Goal: Transaction & Acquisition: Purchase product/service

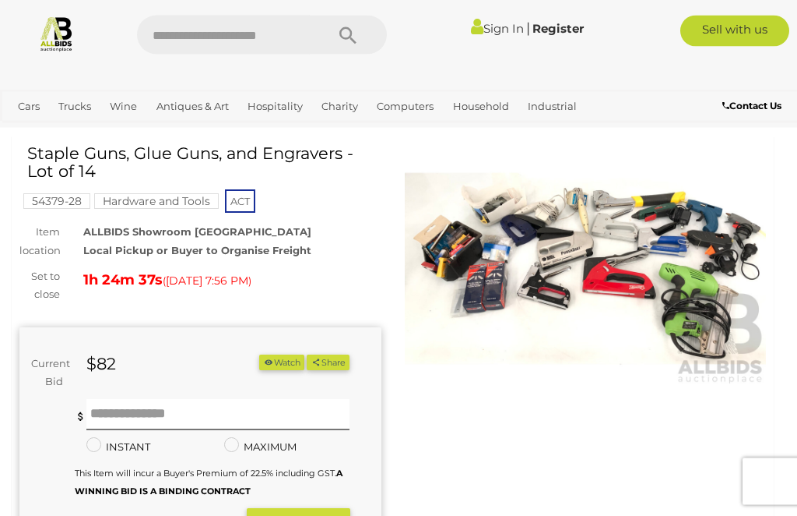
scroll to position [44, 0]
click at [108, 403] on input "text" at bounding box center [218, 414] width 264 height 31
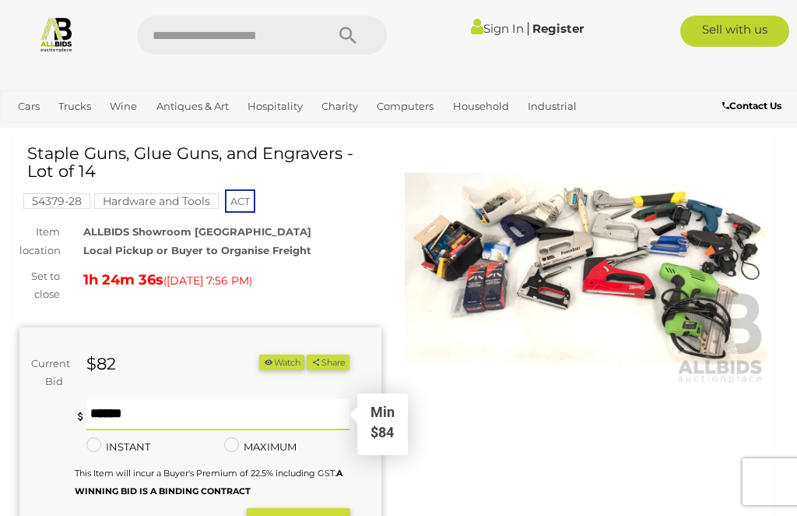
scroll to position [44, 0]
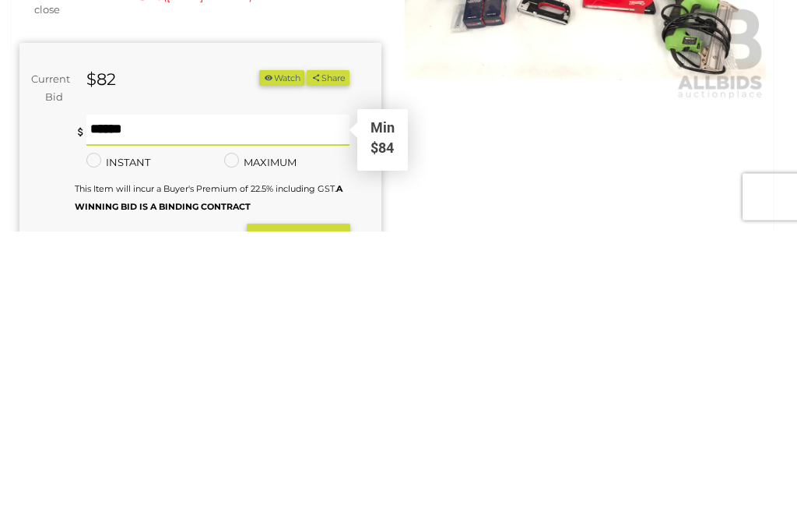
click at [284, 515] on strong "BID NOW" at bounding box center [298, 526] width 79 height 19
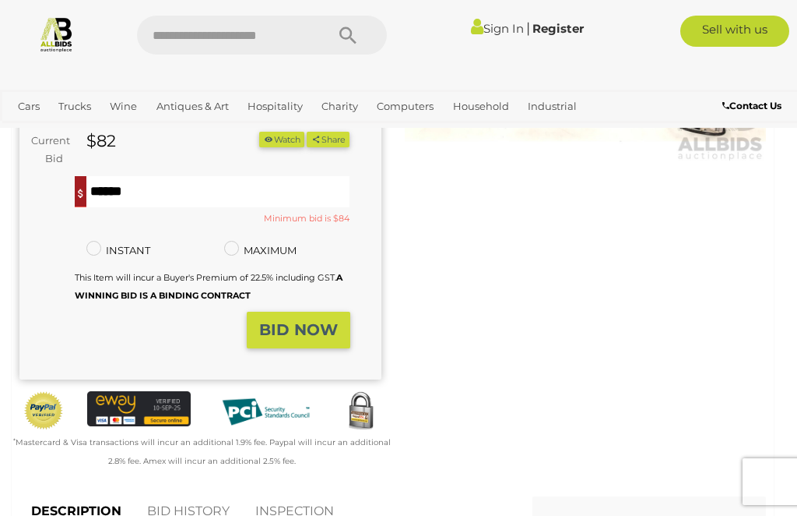
scroll to position [267, 0]
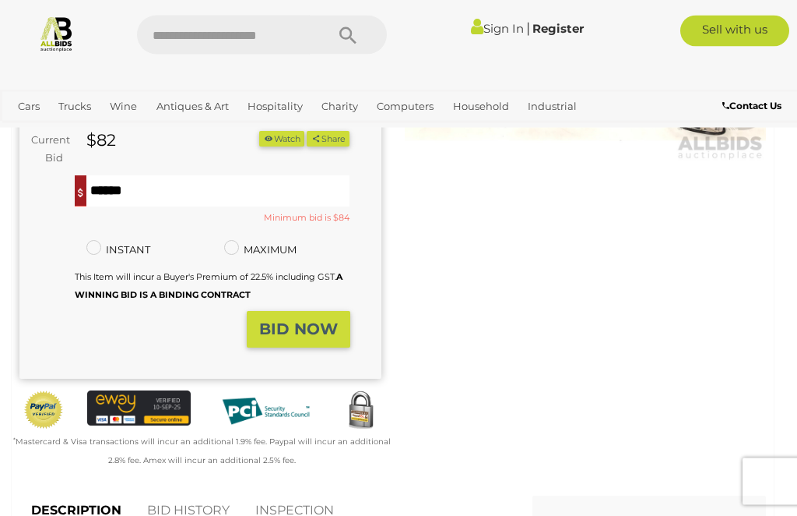
click at [105, 187] on input "*" at bounding box center [218, 191] width 264 height 31
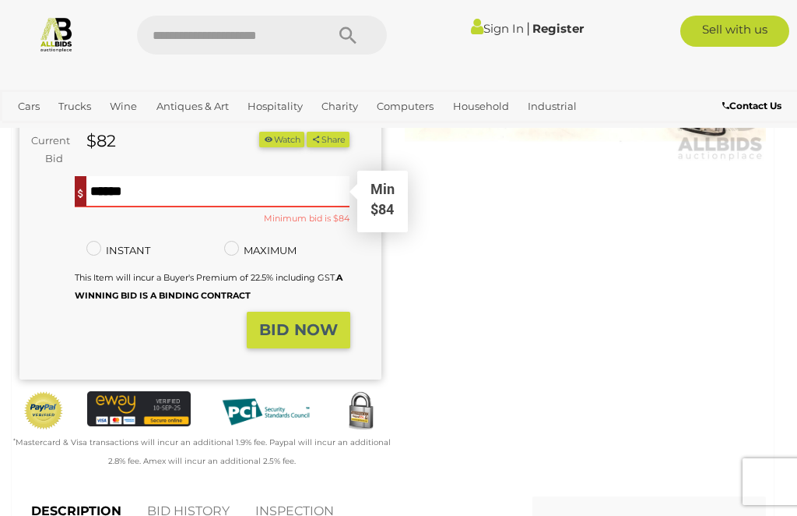
type input "**"
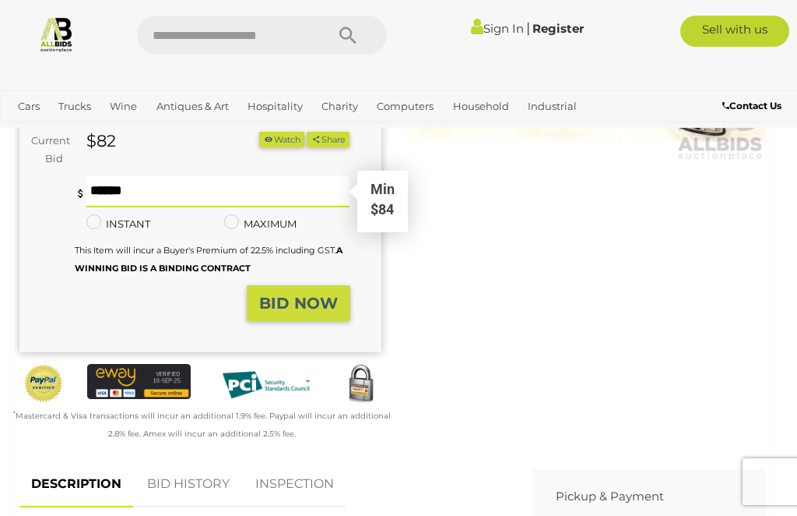
scroll to position [268, 0]
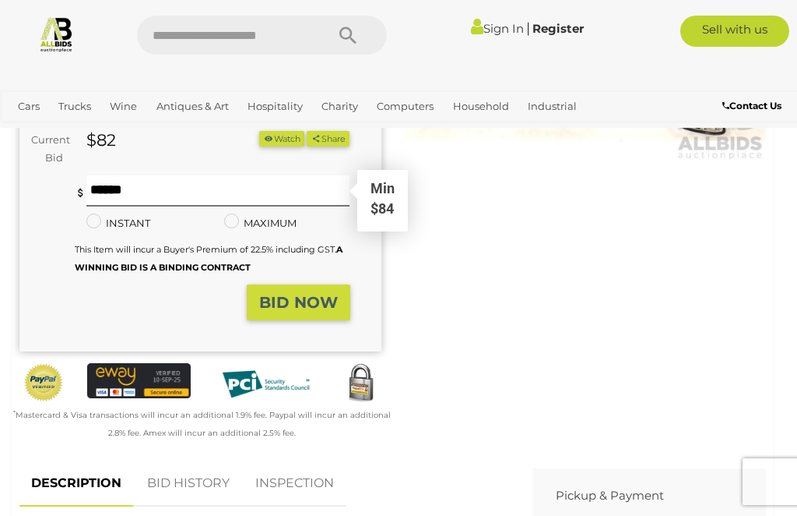
click at [282, 300] on strong "BID NOW" at bounding box center [298, 302] width 79 height 19
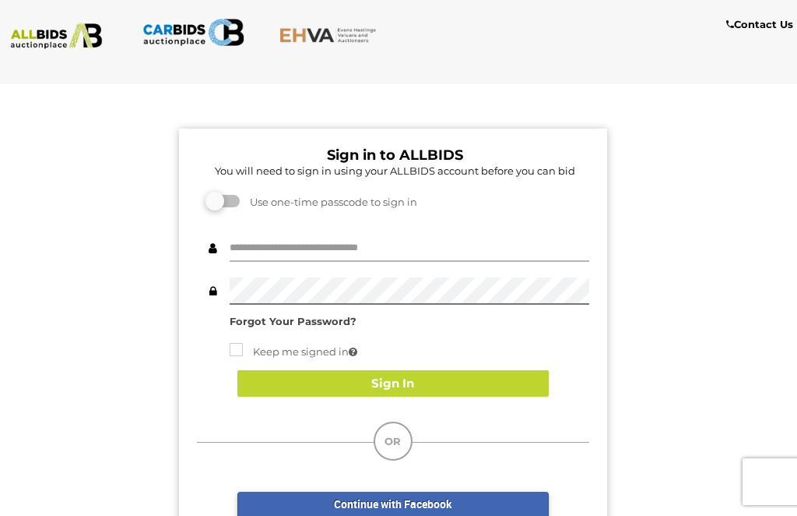
click at [241, 250] on input "text" at bounding box center [410, 247] width 360 height 27
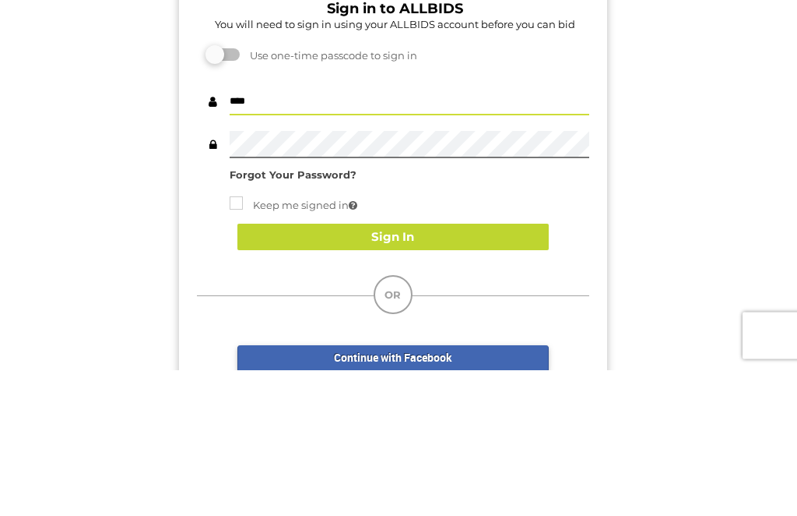
type input "****"
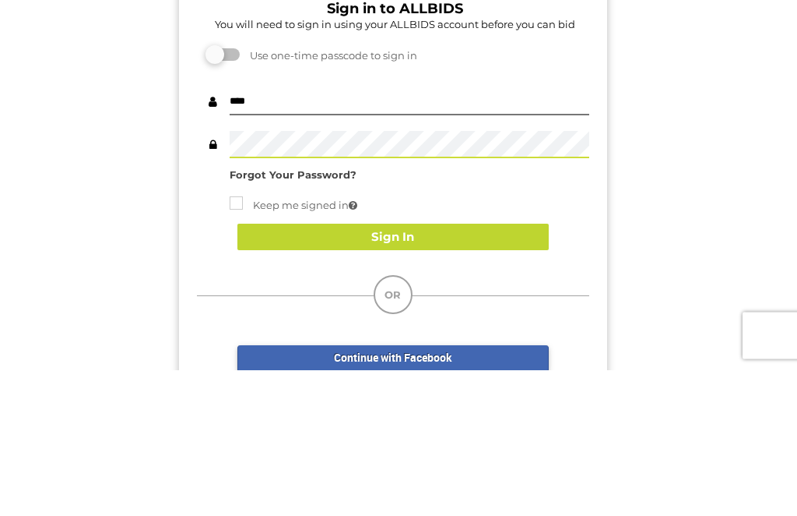
scroll to position [146, 0]
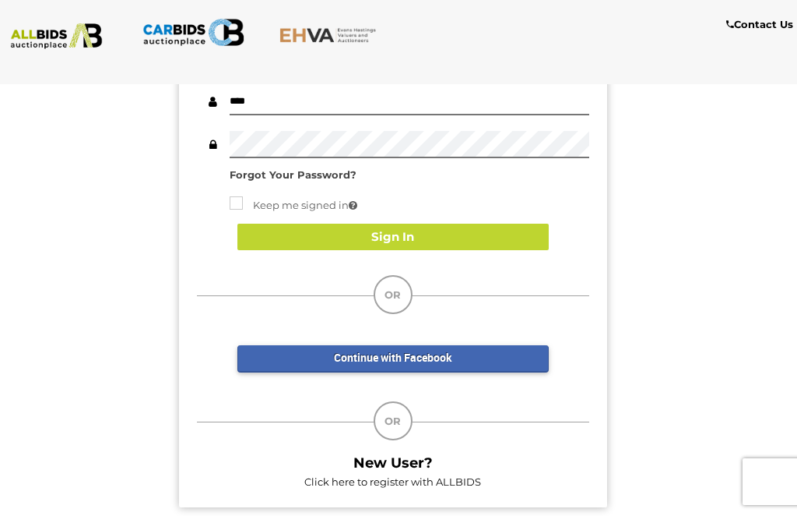
click at [351, 240] on button "Sign In" at bounding box center [394, 237] width 312 height 27
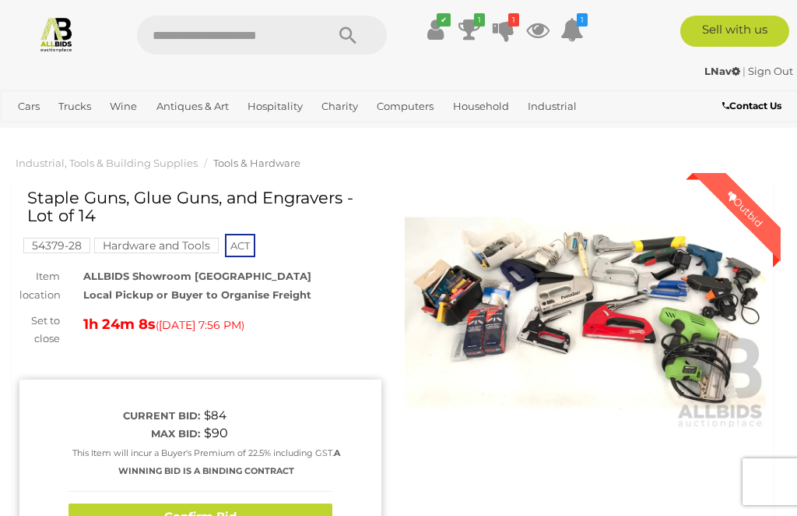
scroll to position [79, 0]
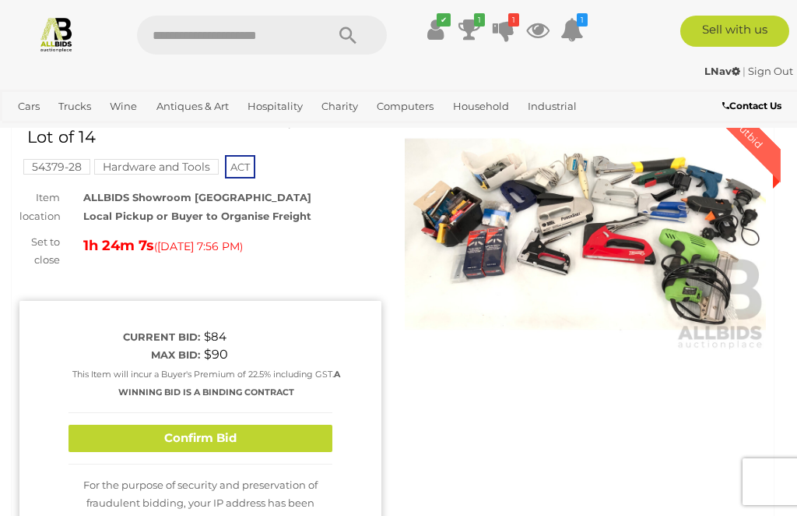
click at [104, 432] on button "Confirm Bid" at bounding box center [201, 437] width 264 height 27
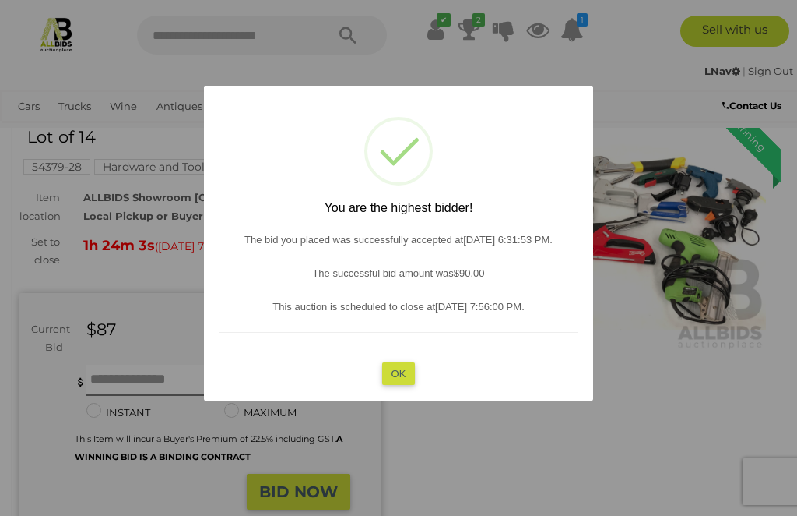
click at [400, 385] on button "OK" at bounding box center [398, 373] width 33 height 23
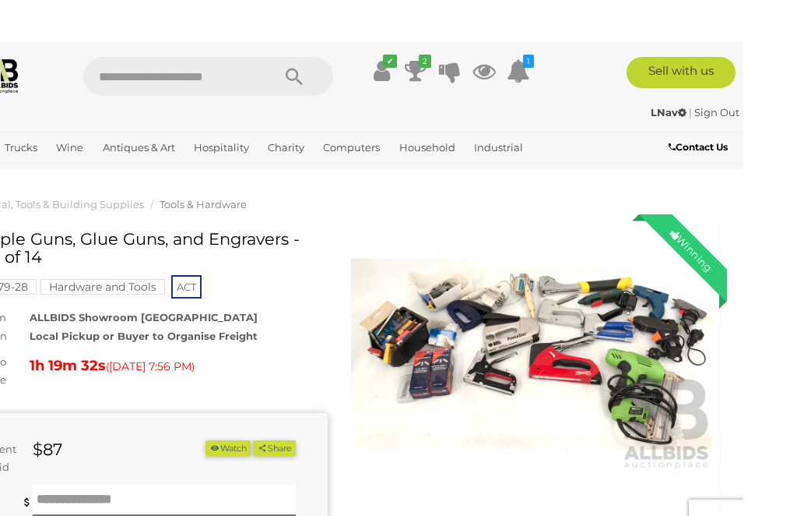
scroll to position [11, 0]
